Goal: Information Seeking & Learning: Learn about a topic

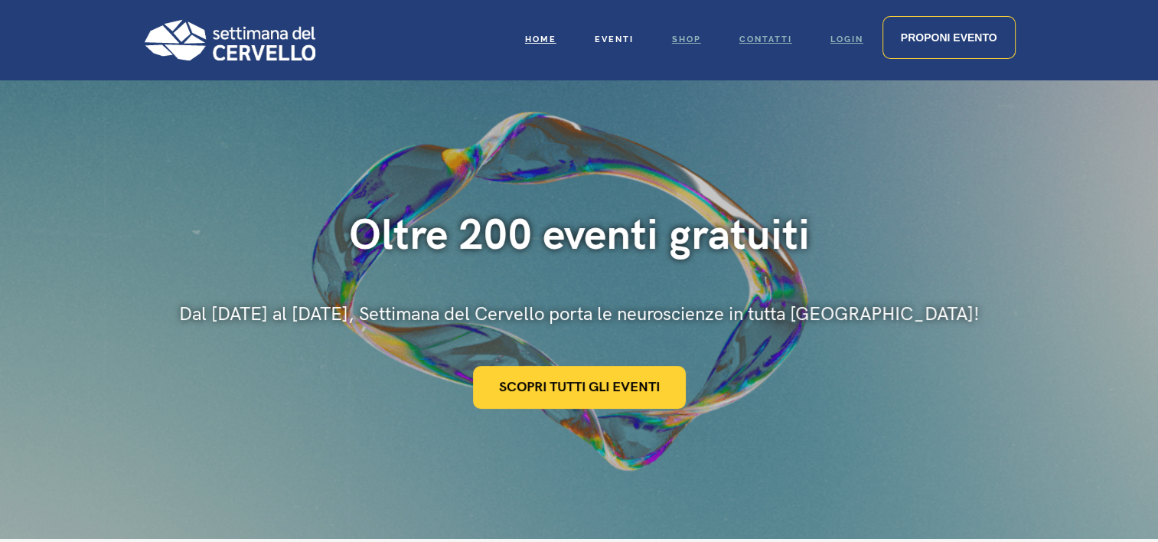
click at [610, 40] on span "Eventi" at bounding box center [614, 39] width 39 height 10
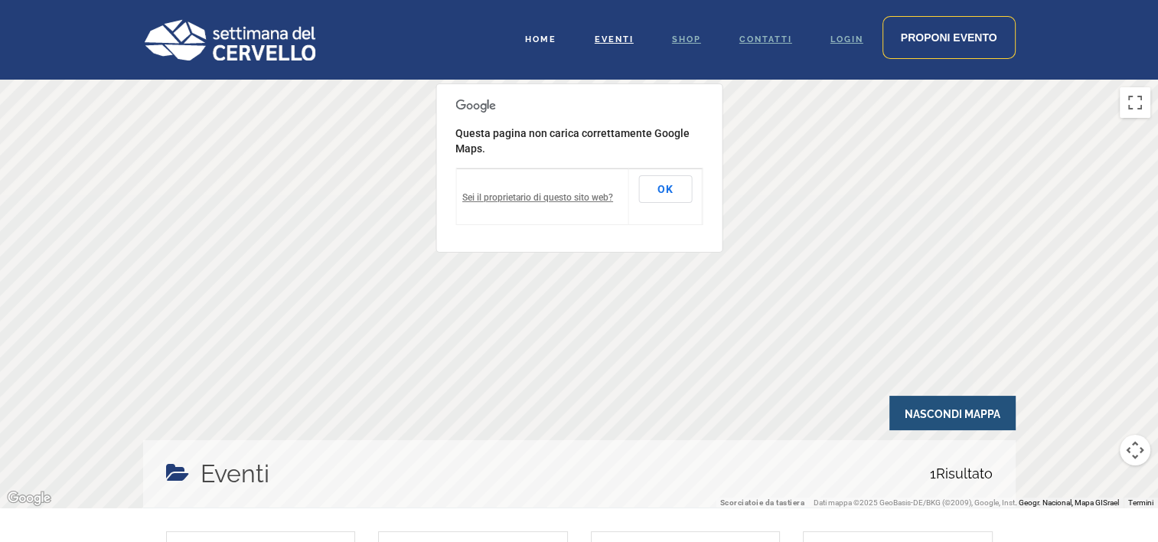
click at [545, 47] on link "Home" at bounding box center [541, 40] width 70 height 80
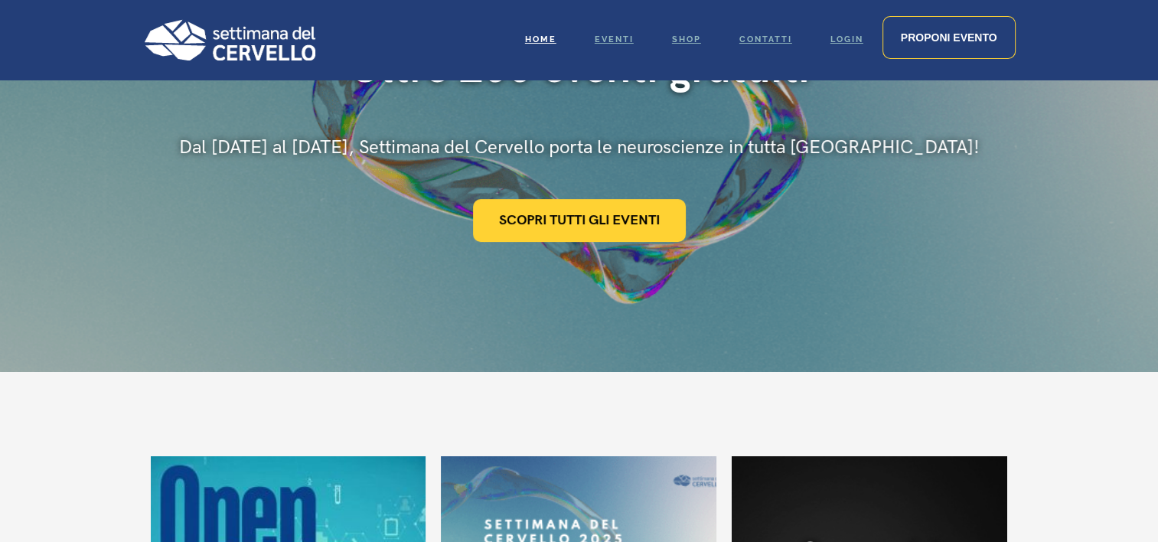
scroll to position [230, 0]
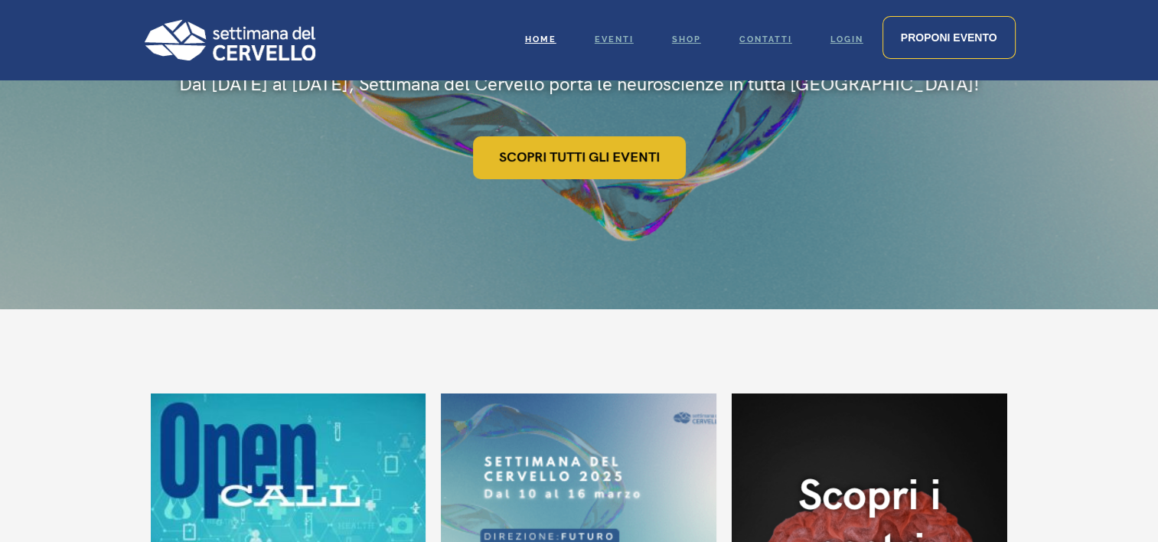
click at [642, 147] on link "Scopri tutti gli eventi" at bounding box center [579, 157] width 213 height 43
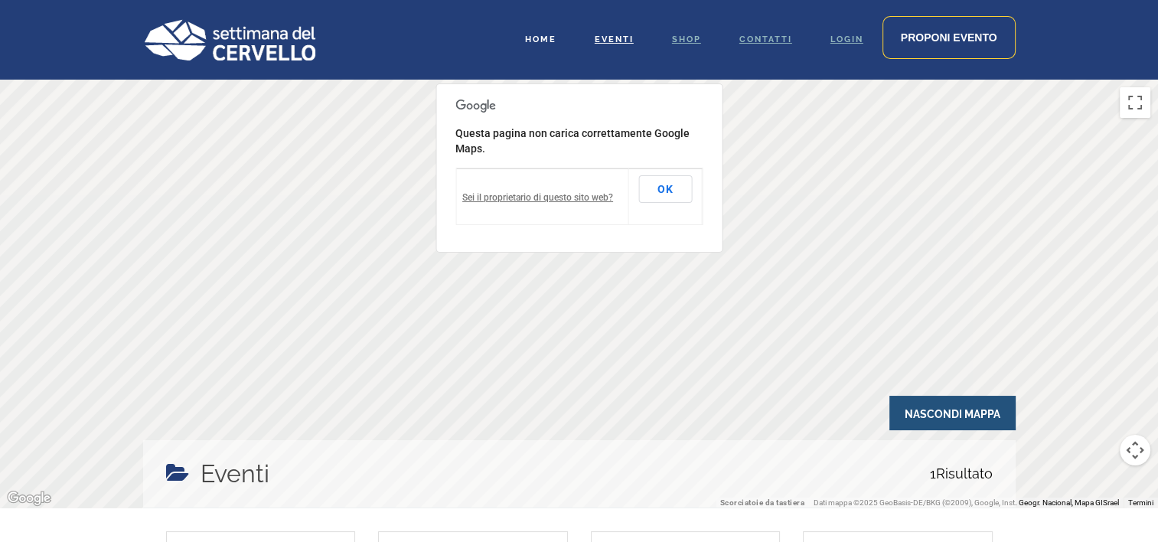
click at [549, 44] on link "Home" at bounding box center [541, 40] width 70 height 80
click at [263, 53] on img at bounding box center [229, 39] width 172 height 41
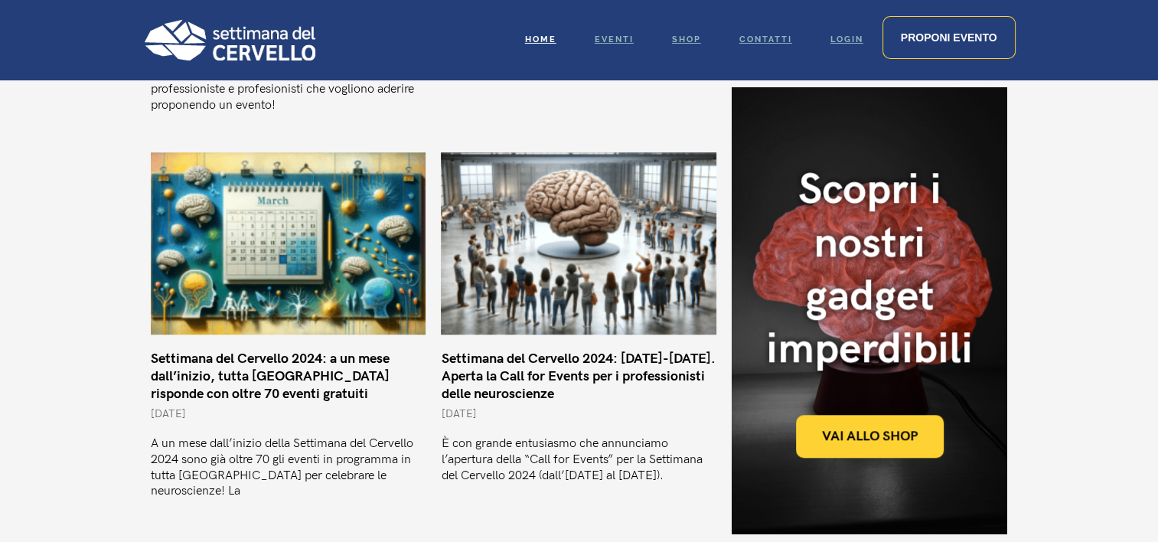
scroll to position [1530, 0]
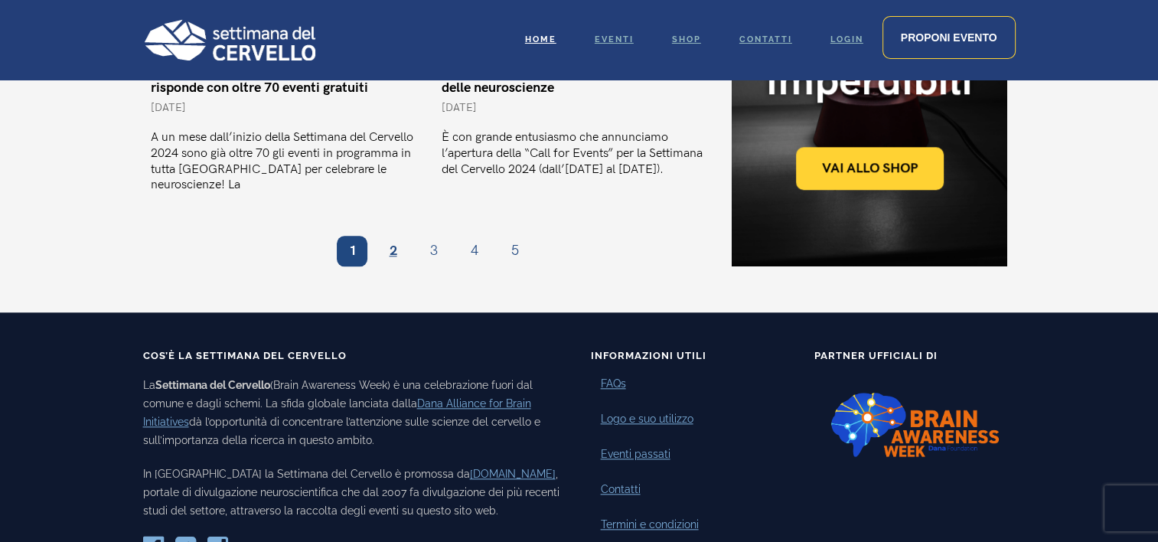
click at [388, 236] on link "Pagina 2" at bounding box center [392, 251] width 31 height 31
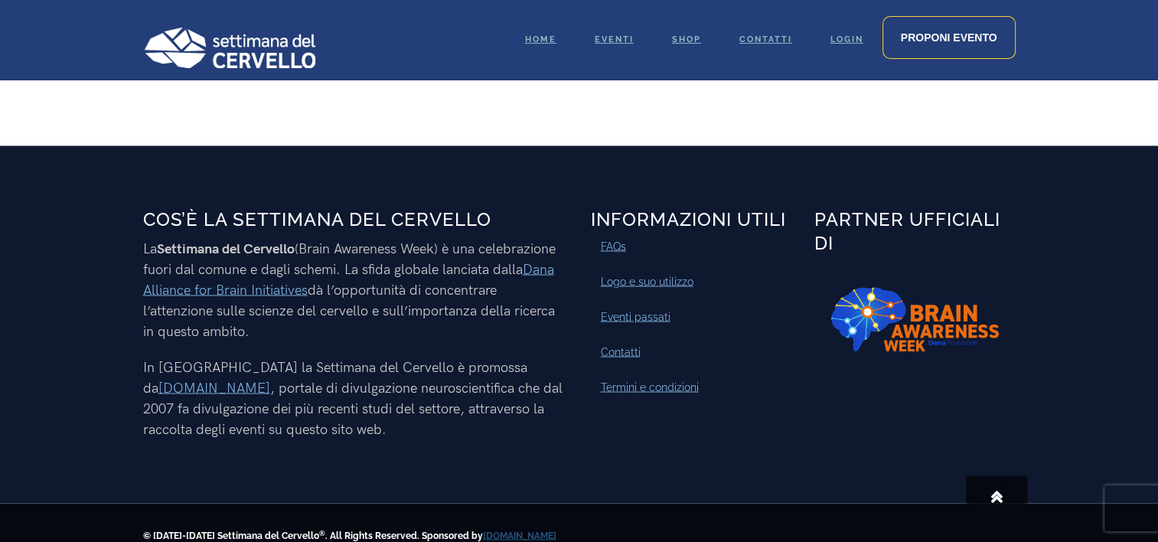
scroll to position [2751, 0]
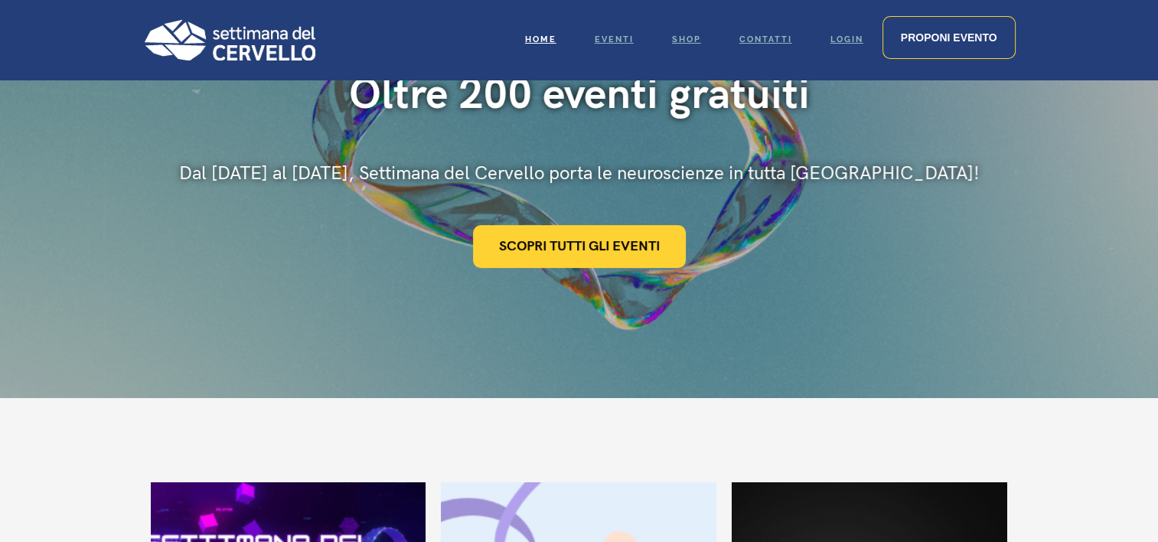
scroll to position [459, 0]
